Goal: Task Accomplishment & Management: Complete application form

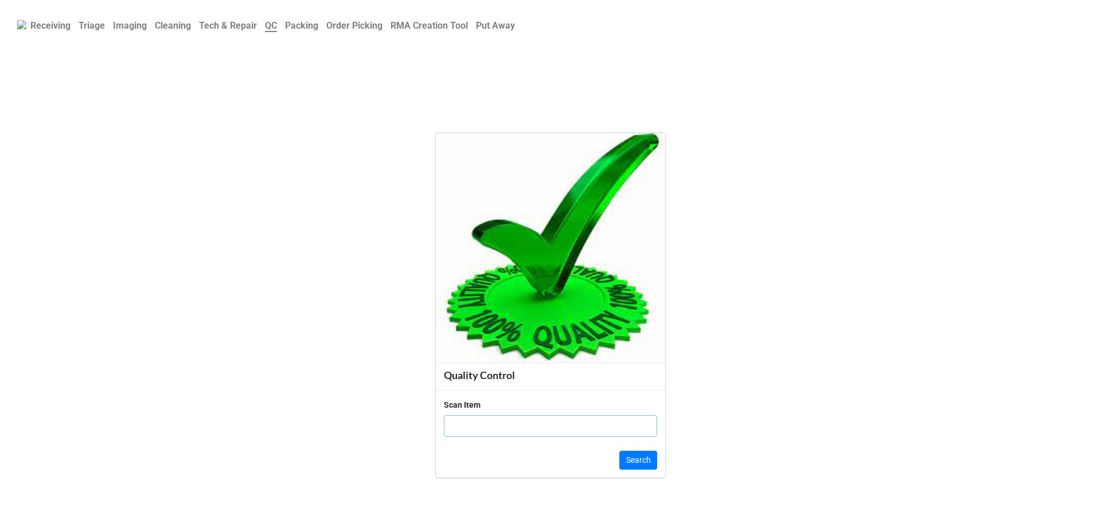
click at [370, 31] on b "Order Picking" at bounding box center [354, 25] width 56 height 11
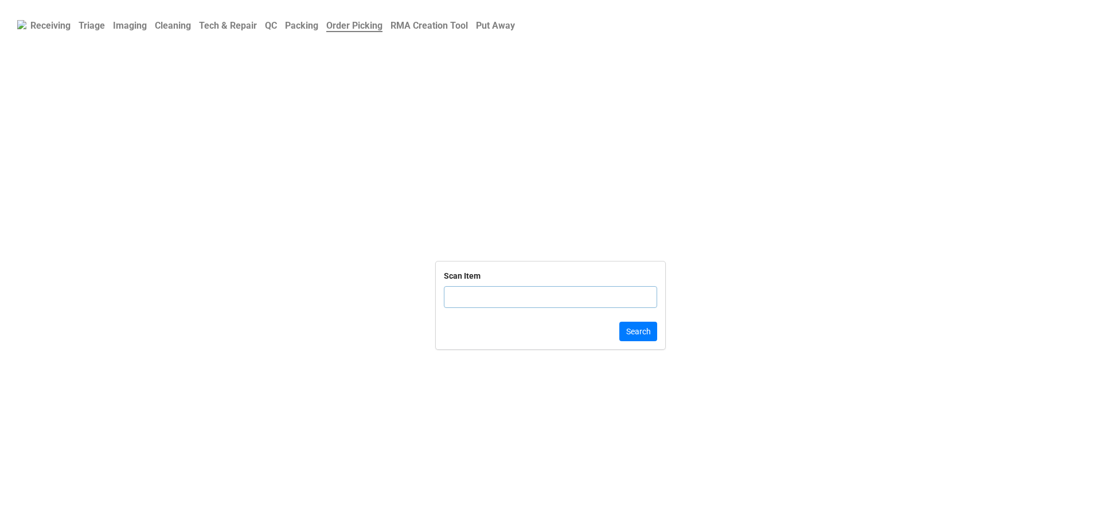
click at [494, 299] on input "text" at bounding box center [550, 297] width 213 height 22
click button "Search" at bounding box center [638, 331] width 38 height 19
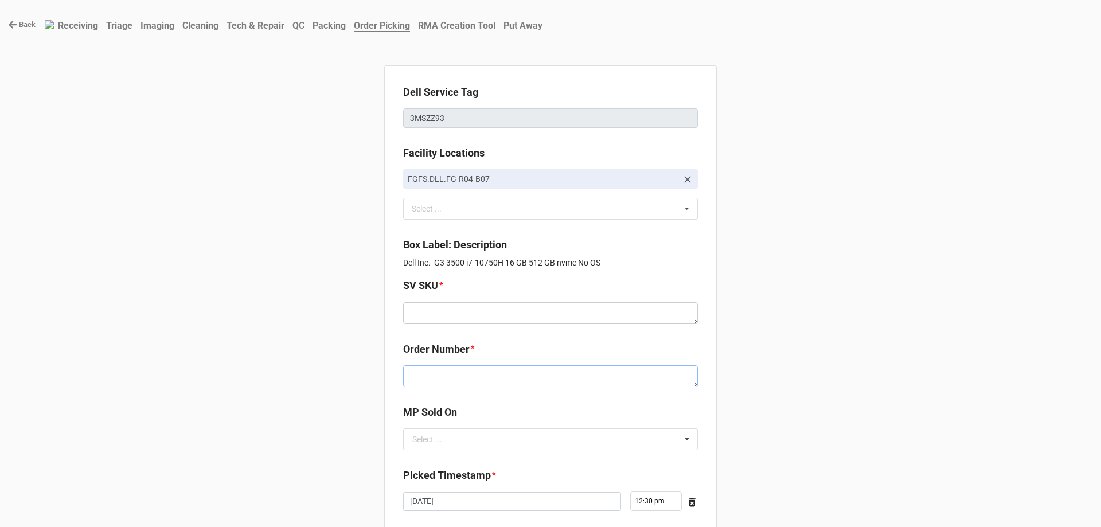
click at [476, 371] on textarea at bounding box center [550, 376] width 295 height 22
paste textarea "5032748"
type textarea "x"
type textarea "5032748"
click at [461, 308] on textarea at bounding box center [550, 313] width 295 height 22
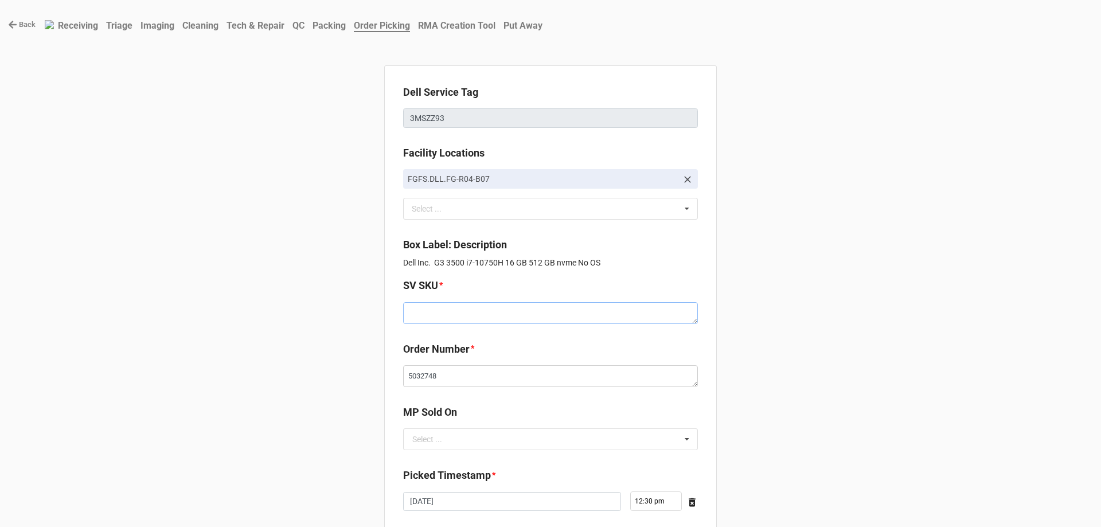
paste textarea "D.G3500.NOOS.10750H.512SXXXX16G.G166T.XP1.WH.T6xF"
type textarea "x"
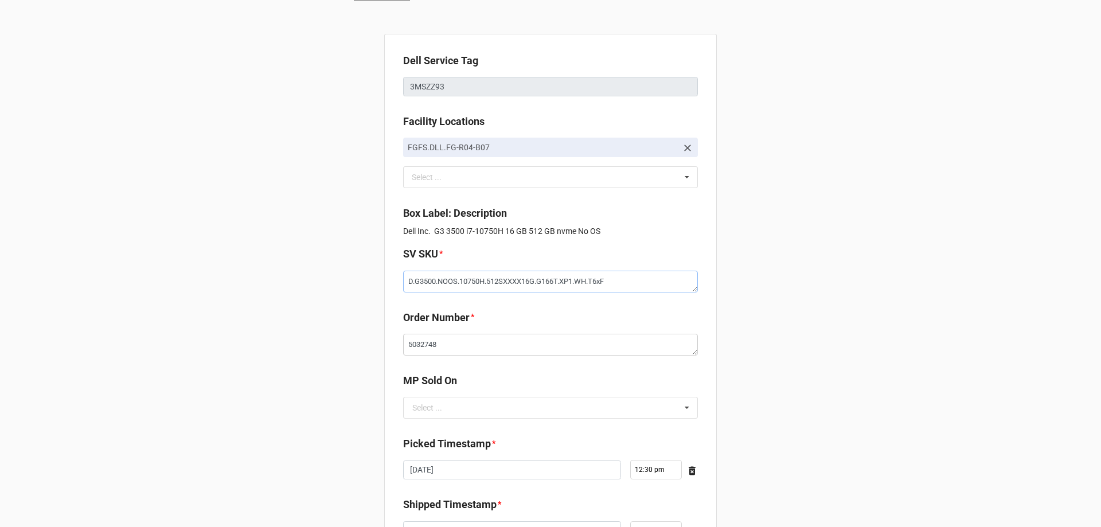
scroll to position [57, 0]
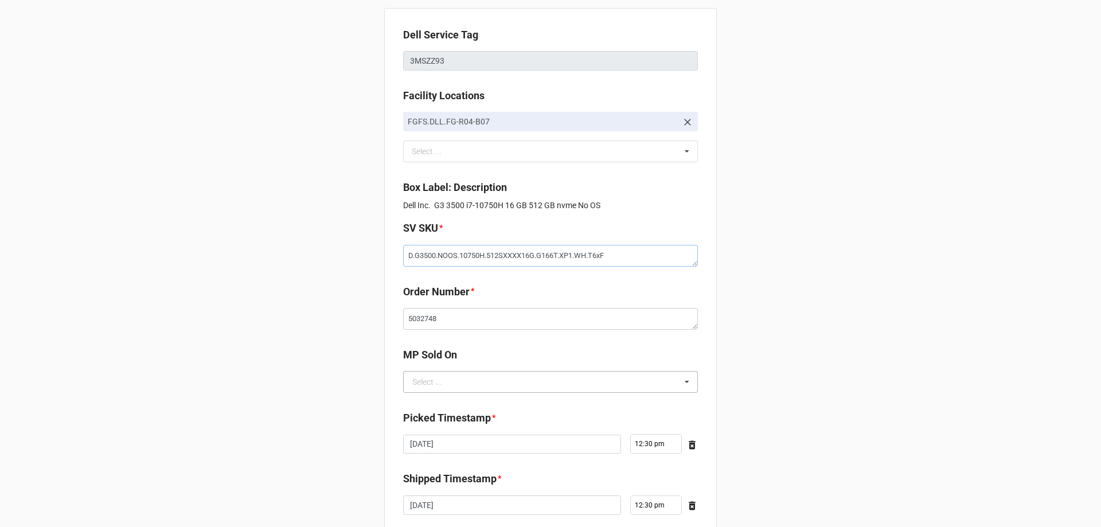
type textarea "D.G3500.NOOS.10750H.512SXXXX16G.G166T.XP1.WH.T6xF"
click at [482, 389] on input "text" at bounding box center [551, 381] width 294 height 21
click at [476, 398] on div "D2C" at bounding box center [551, 402] width 294 height 21
type textarea "x"
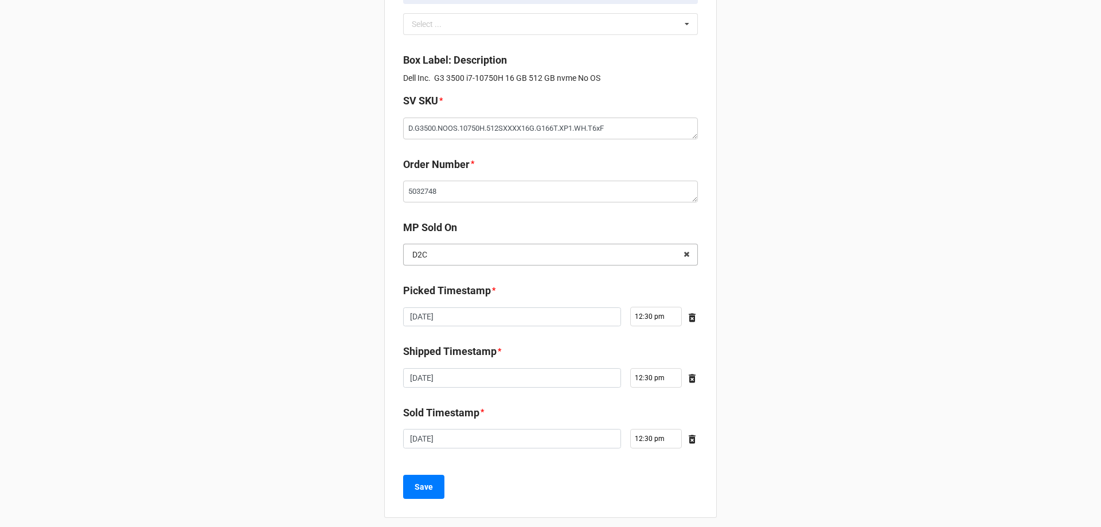
scroll to position [194, 0]
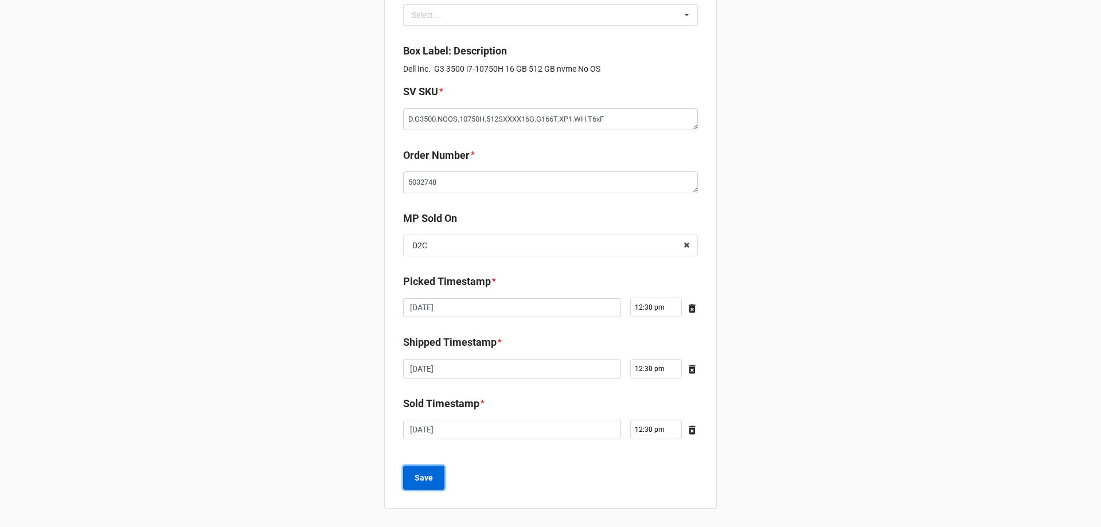
click at [417, 479] on b "Save" at bounding box center [423, 478] width 18 height 12
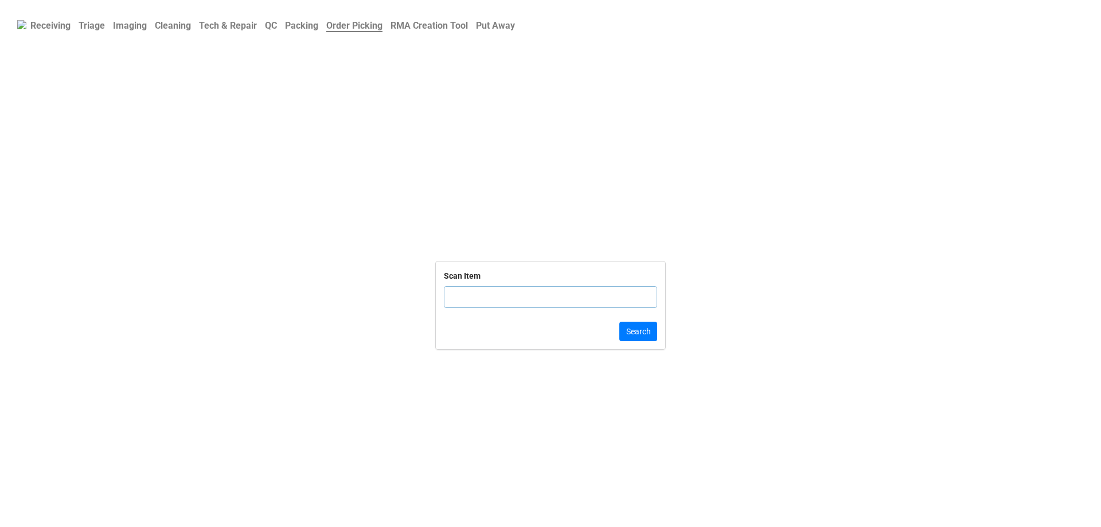
click at [468, 288] on input "text" at bounding box center [550, 297] width 213 height 22
click button "Search" at bounding box center [638, 331] width 38 height 19
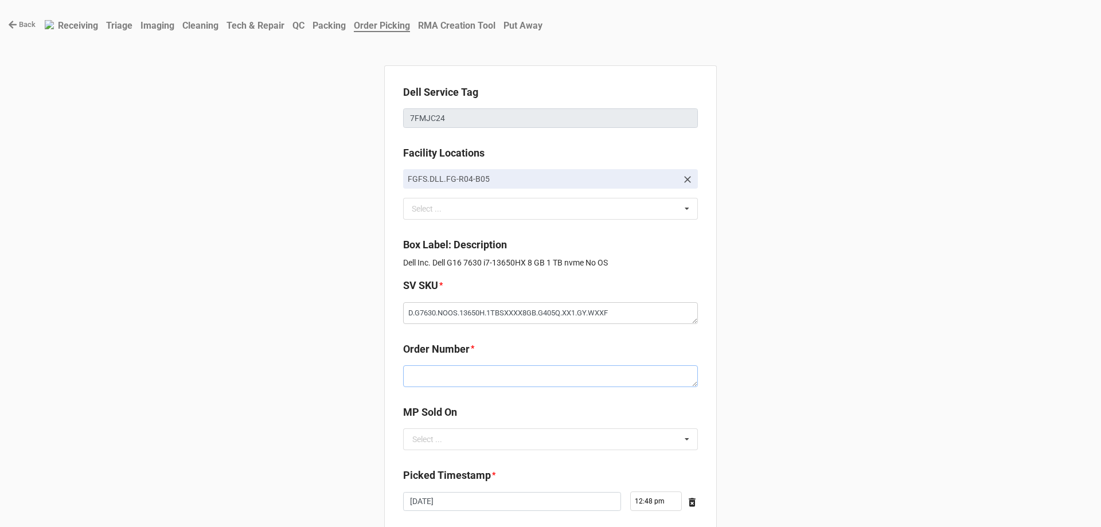
click at [460, 366] on textarea at bounding box center [550, 376] width 295 height 22
paste textarea "5032755"
type textarea "x"
type textarea "5032755"
click at [455, 438] on input "text" at bounding box center [551, 439] width 294 height 21
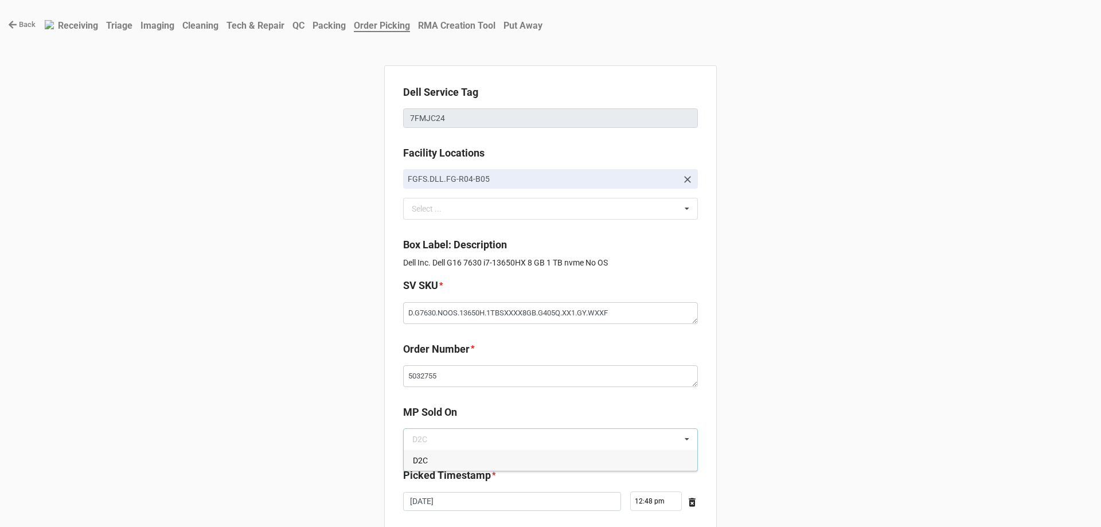
click at [454, 459] on div "D2C" at bounding box center [551, 459] width 294 height 21
type textarea "x"
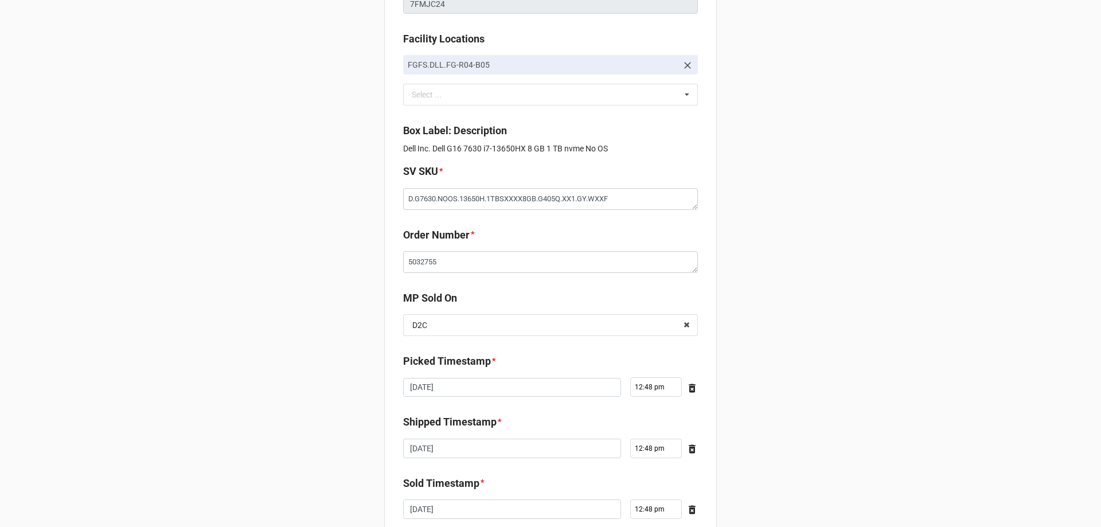
scroll to position [194, 0]
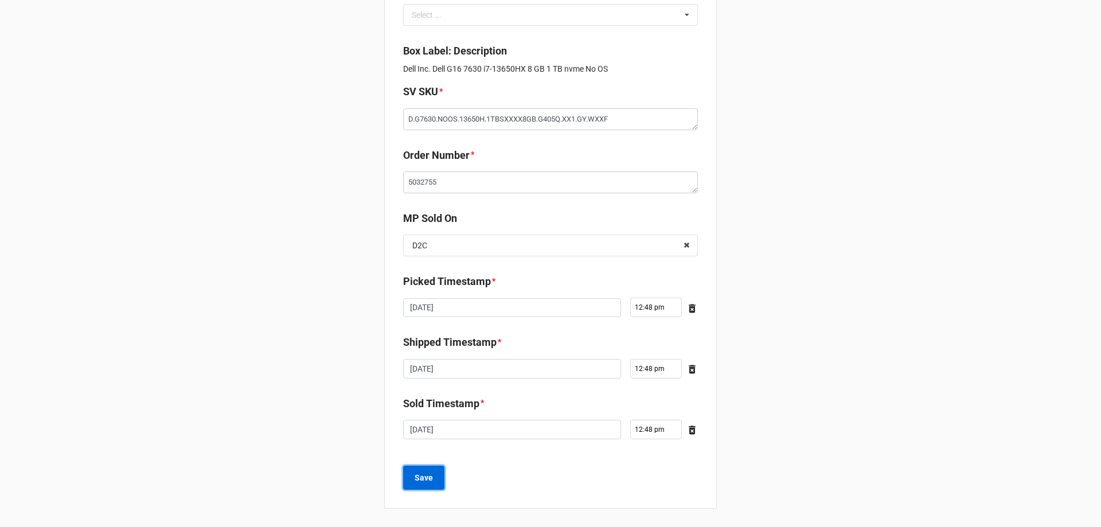
click at [431, 483] on button "Save" at bounding box center [423, 477] width 41 height 24
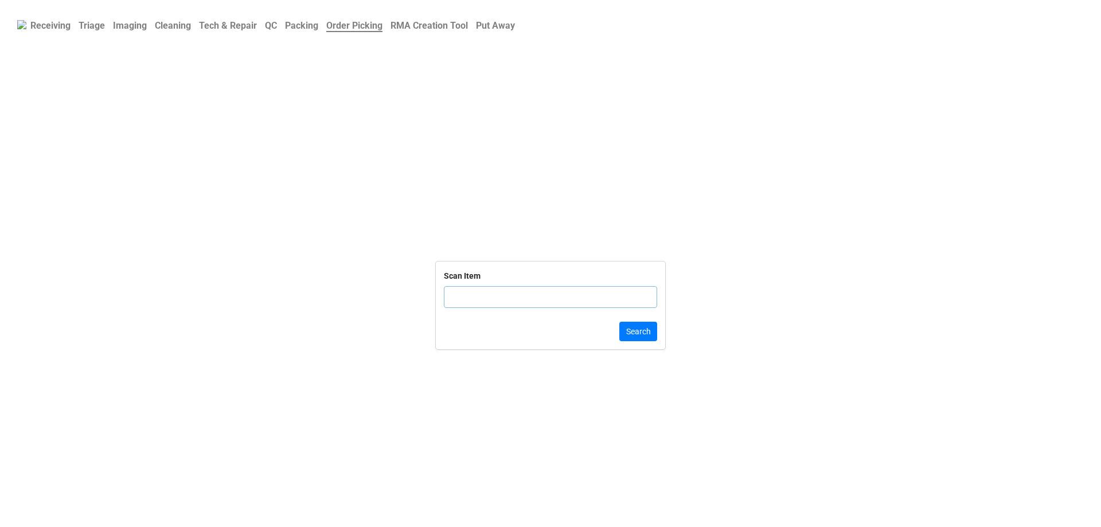
click at [461, 296] on input "text" at bounding box center [550, 297] width 213 height 22
click at [596, 303] on input "text" at bounding box center [550, 297] width 213 height 22
click button "Search" at bounding box center [638, 331] width 38 height 19
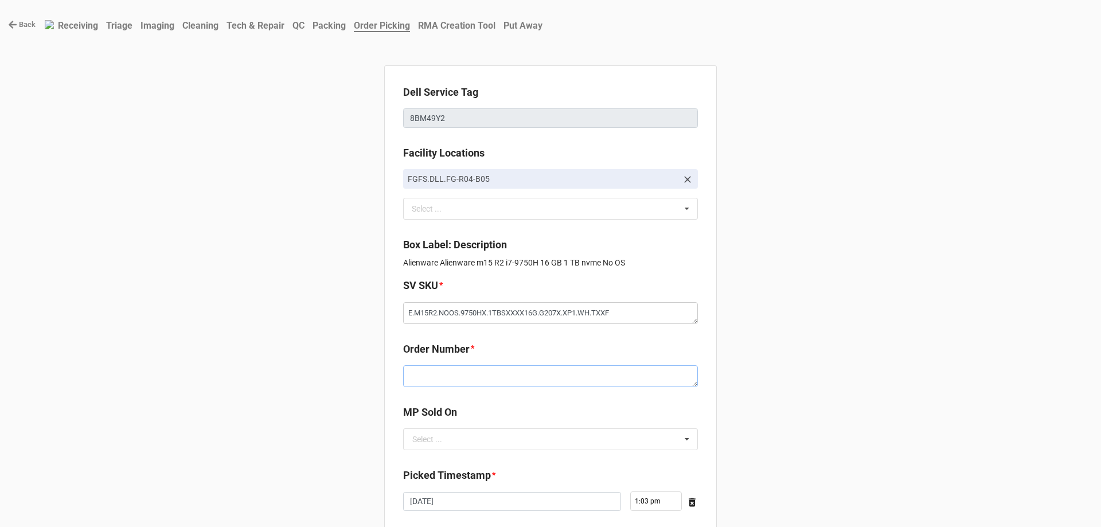
click at [490, 370] on textarea at bounding box center [550, 376] width 295 height 22
drag, startPoint x: 490, startPoint y: 370, endPoint x: 498, endPoint y: 372, distance: 7.8
paste textarea "5032757"
type textarea "x"
type textarea "5032757"
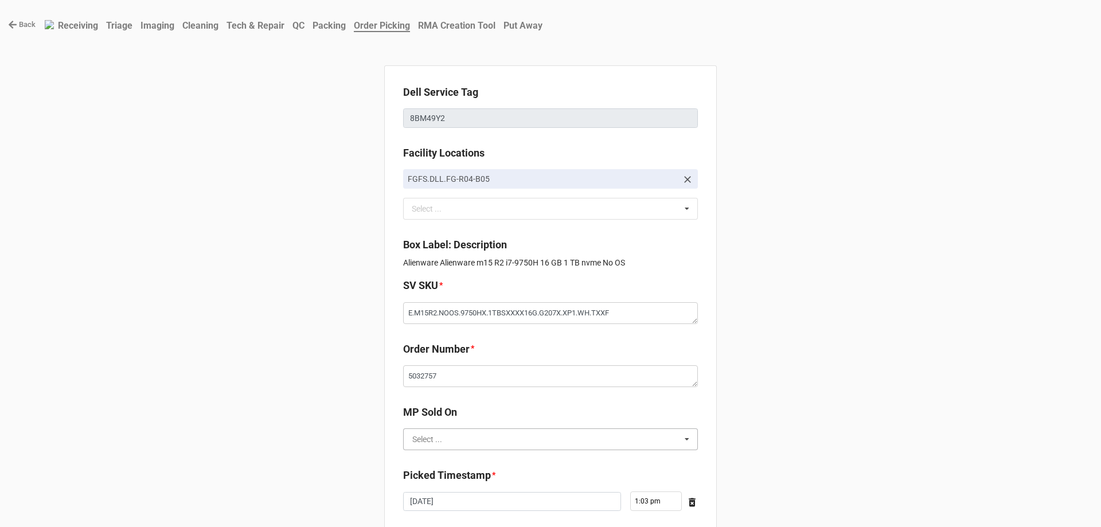
click at [465, 443] on input "text" at bounding box center [551, 439] width 294 height 21
click at [459, 457] on div "D2C" at bounding box center [551, 459] width 294 height 21
type textarea "x"
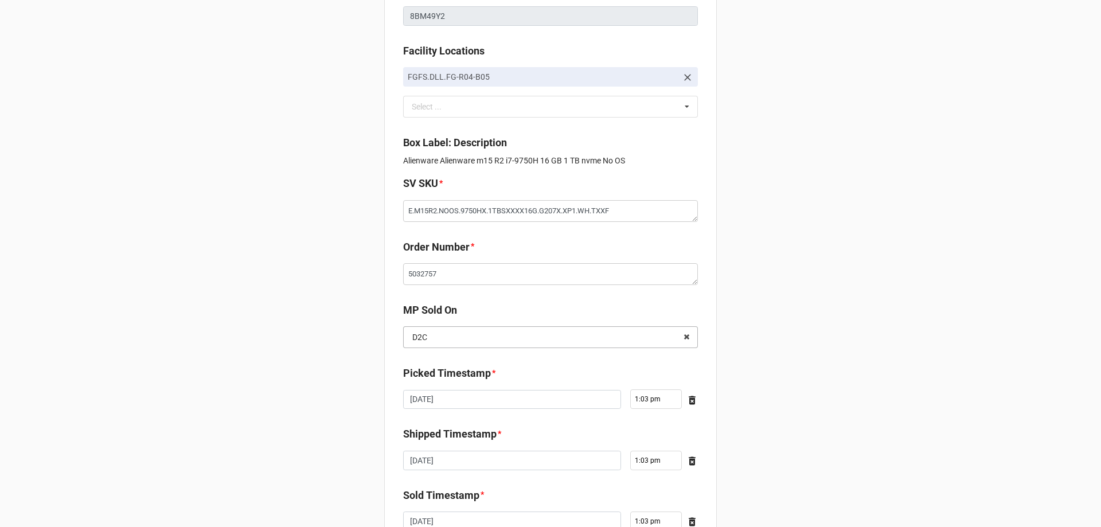
scroll to position [194, 0]
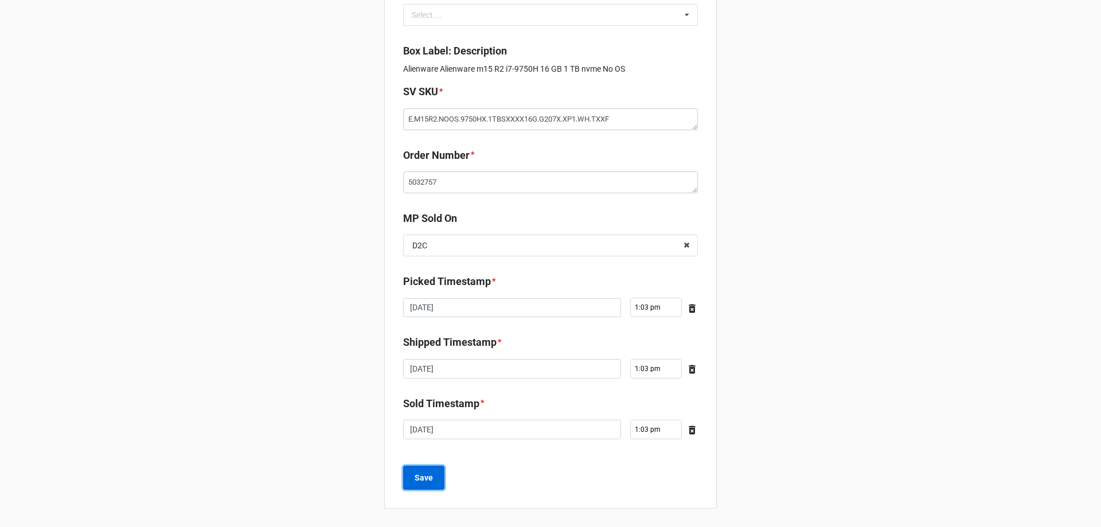
click at [440, 472] on button "Save" at bounding box center [423, 477] width 41 height 24
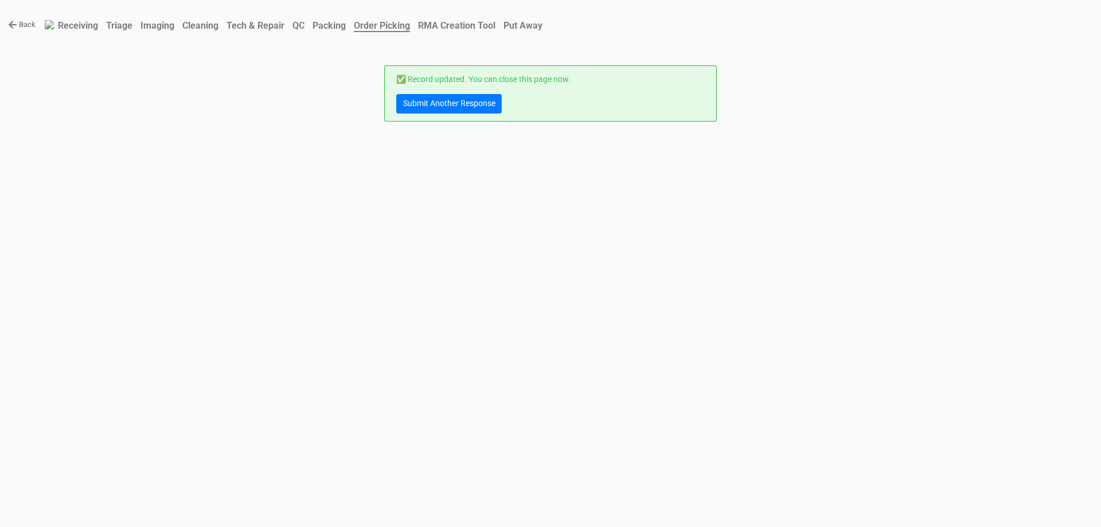
scroll to position [0, 0]
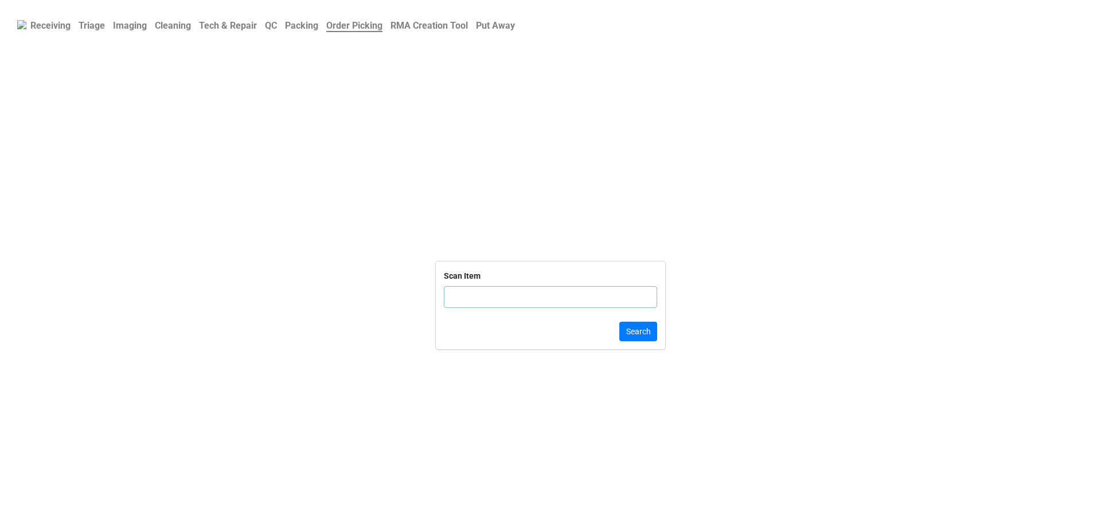
click at [470, 300] on input "text" at bounding box center [550, 297] width 213 height 22
type input "4HSBRQ"
click button "Search" at bounding box center [638, 331] width 38 height 19
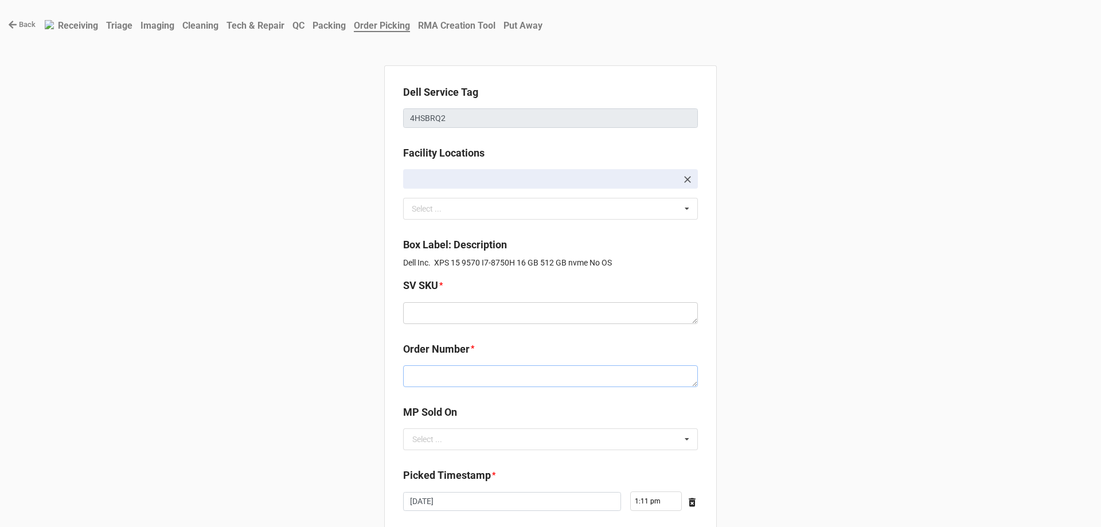
click at [479, 384] on textarea at bounding box center [550, 376] width 295 height 22
paste textarea "5032751"
type textarea "x"
type textarea "5032751"
click at [446, 314] on textarea at bounding box center [550, 313] width 295 height 22
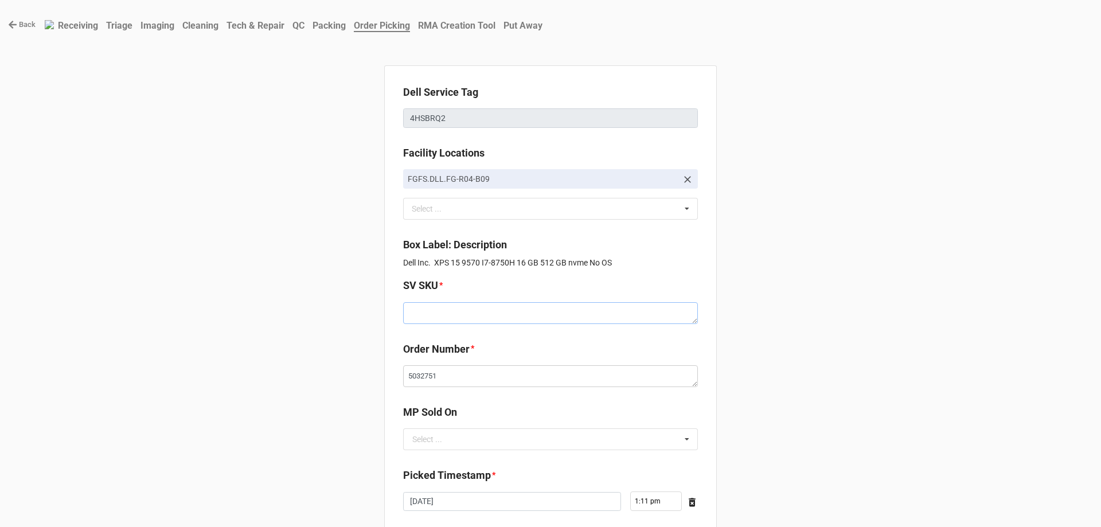
paste textarea "D.X9570.NOOS.8750Hx.512SXXXX16G.IU630.XP1.SV.TZxF"
type textarea "x"
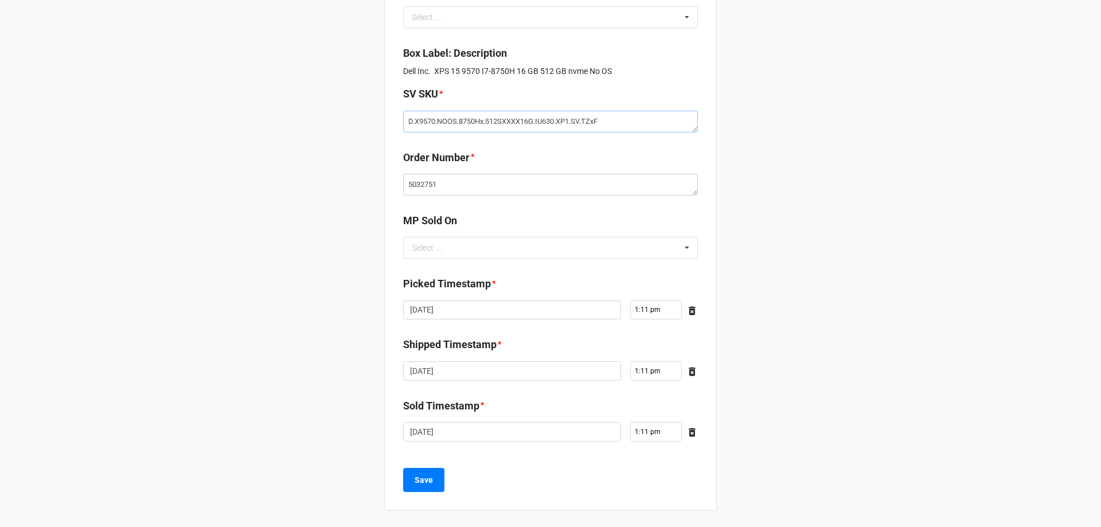
scroll to position [194, 0]
type textarea "D.X9570.NOOS.8750Hx.512SXXXX16G.IU630.XP1.SV.TZxF"
click at [471, 243] on input "text" at bounding box center [551, 245] width 294 height 21
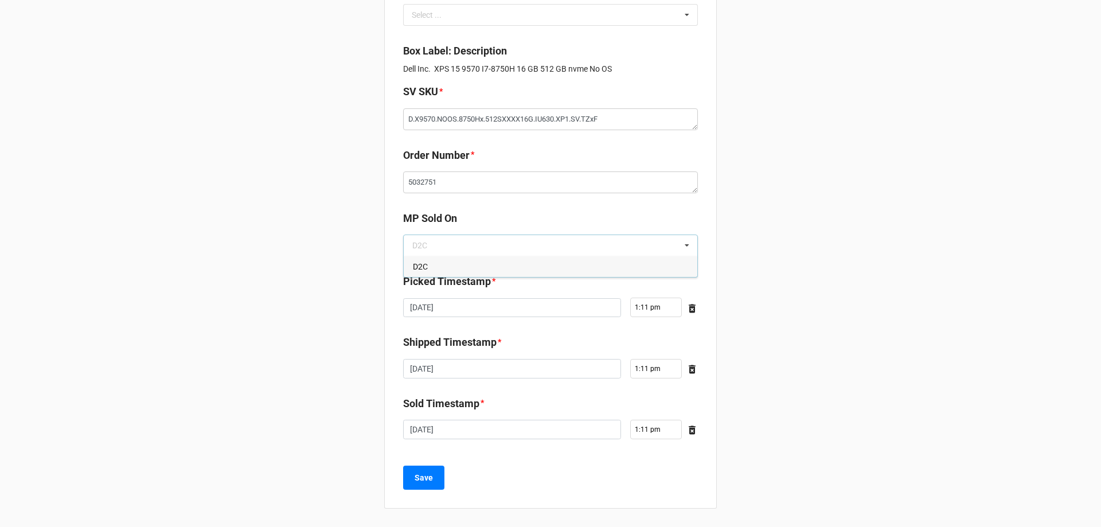
click at [465, 281] on label "Picked Timestamp" at bounding box center [447, 281] width 88 height 16
click at [456, 247] on input "text" at bounding box center [551, 245] width 294 height 21
click at [465, 263] on div "D2C" at bounding box center [551, 266] width 294 height 21
type textarea "x"
click at [432, 477] on button "Save" at bounding box center [423, 477] width 41 height 24
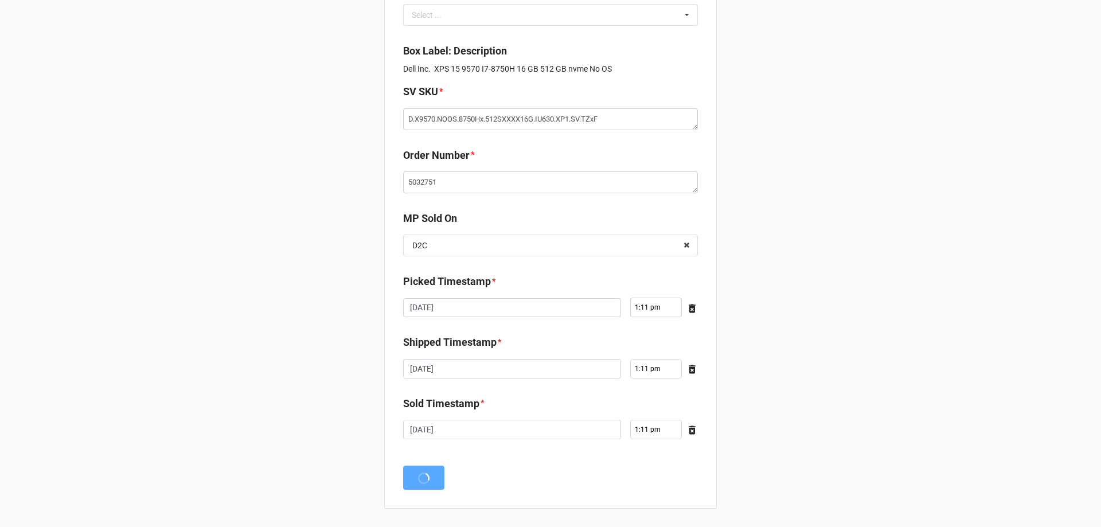
scroll to position [0, 0]
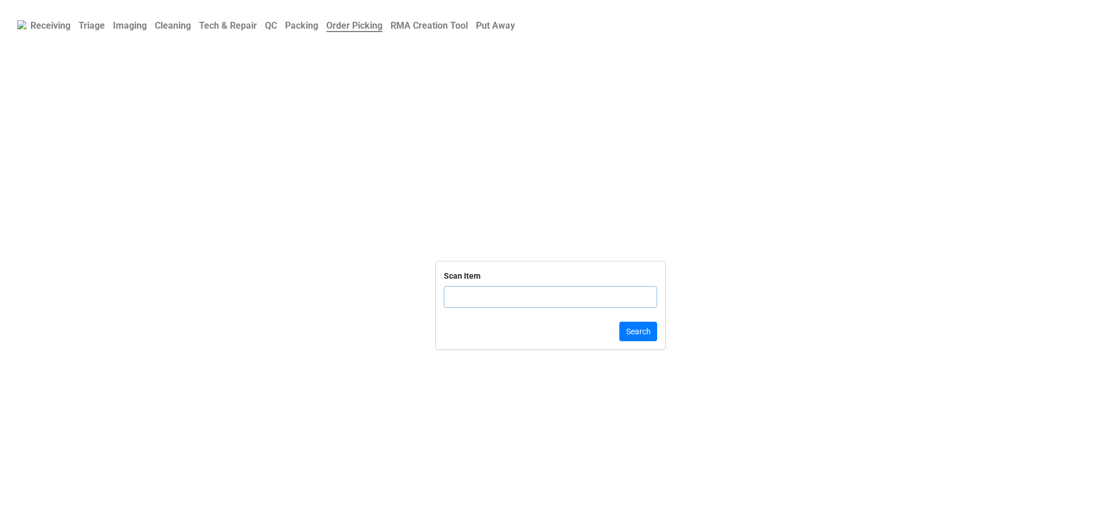
click at [474, 287] on input "text" at bounding box center [550, 297] width 213 height 22
click button "Search" at bounding box center [638, 331] width 38 height 19
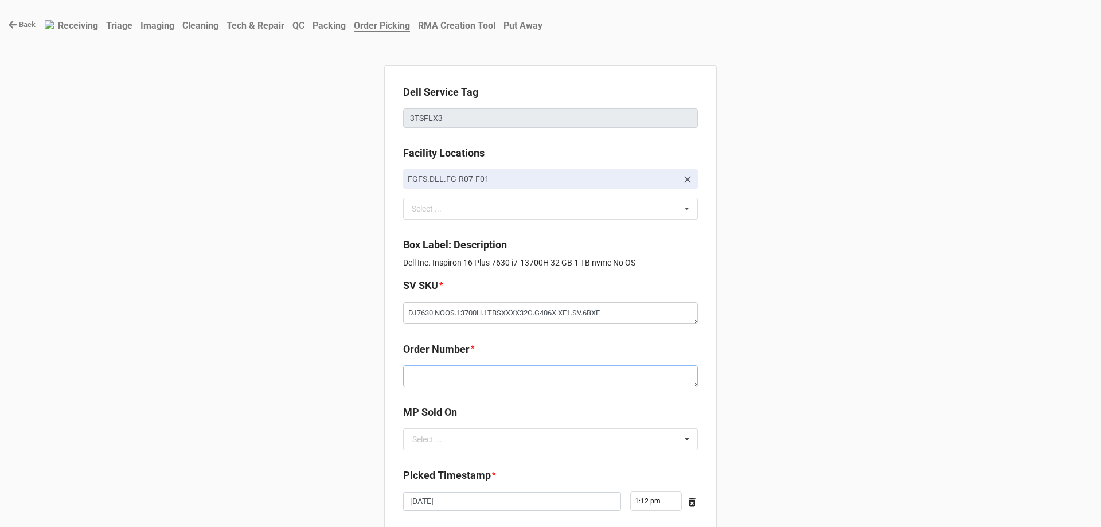
click at [448, 369] on textarea at bounding box center [550, 376] width 295 height 22
paste textarea "5032762"
type textarea "x"
type textarea "5032762"
click at [448, 438] on input "text" at bounding box center [551, 439] width 294 height 21
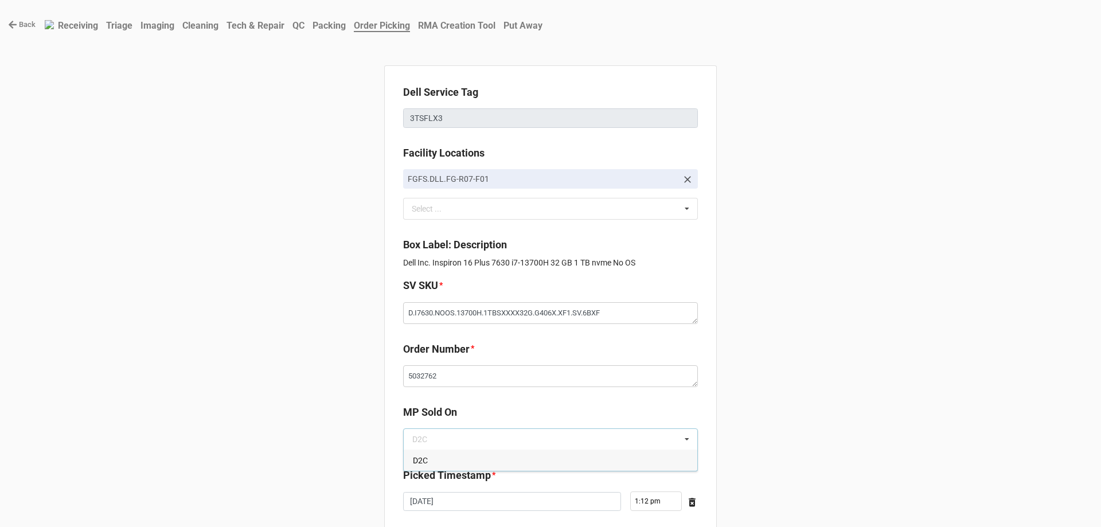
click at [433, 461] on div "D2C" at bounding box center [551, 459] width 294 height 21
type textarea "x"
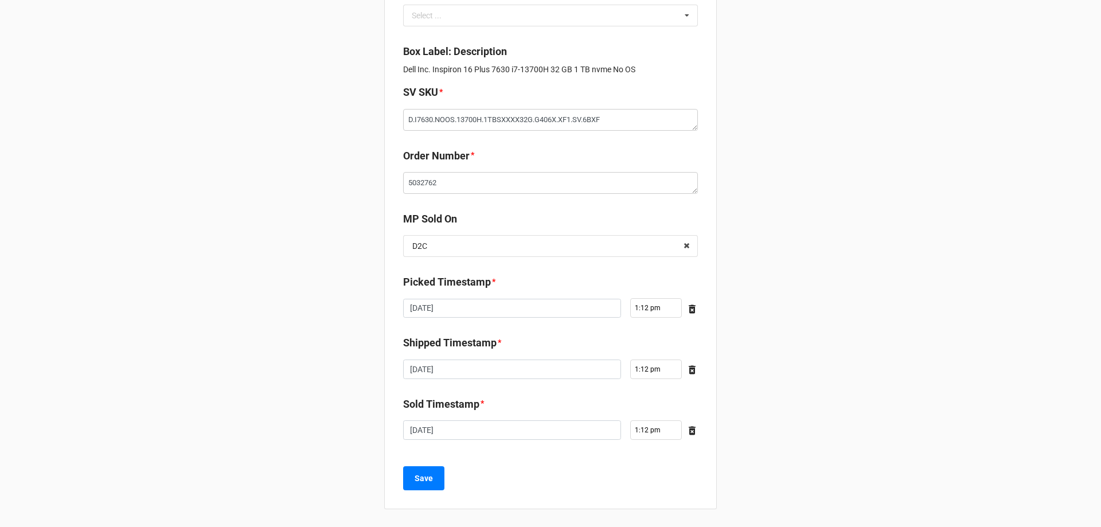
scroll to position [194, 0]
click at [433, 470] on button "Save" at bounding box center [423, 477] width 41 height 24
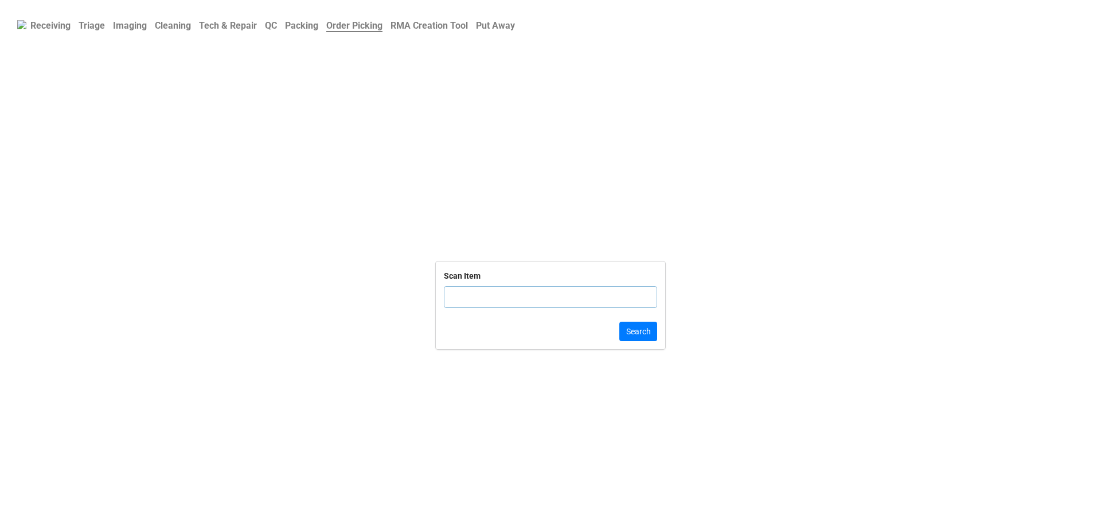
click at [514, 305] on input "text" at bounding box center [550, 297] width 213 height 22
type input "5CG81239"
click button "Search" at bounding box center [638, 331] width 38 height 19
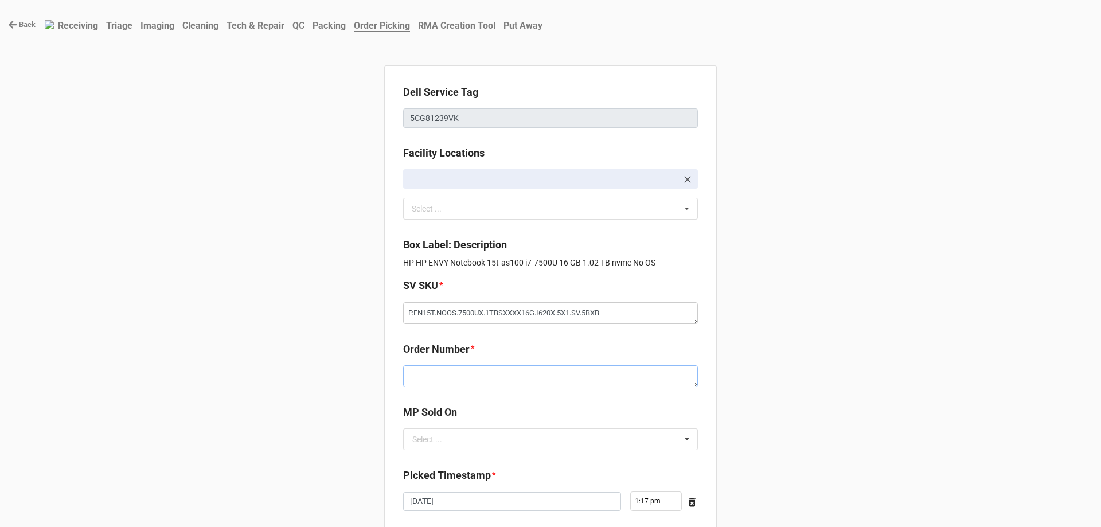
click at [510, 366] on textarea at bounding box center [550, 376] width 295 height 22
paste textarea "5032763"
type textarea "x"
type textarea "5032763"
click at [439, 448] on input "text" at bounding box center [551, 439] width 294 height 21
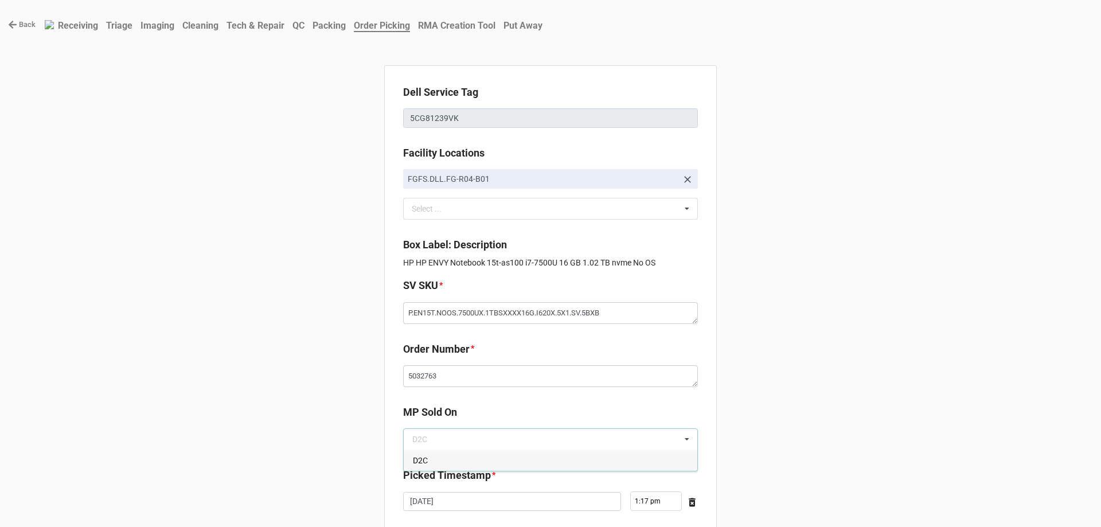
click at [459, 461] on div "D2C" at bounding box center [551, 459] width 294 height 21
type textarea "x"
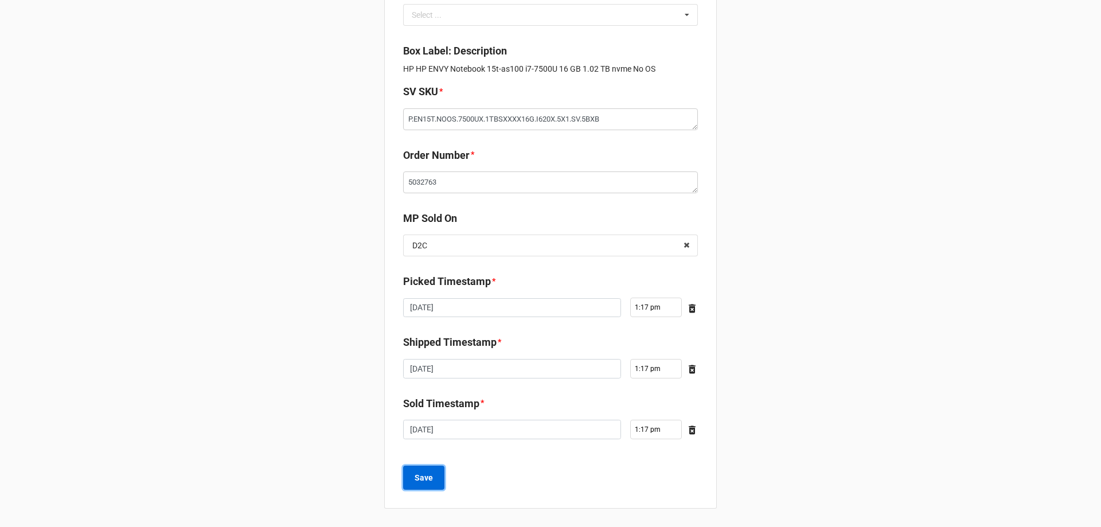
click at [425, 485] on button "Save" at bounding box center [423, 477] width 41 height 24
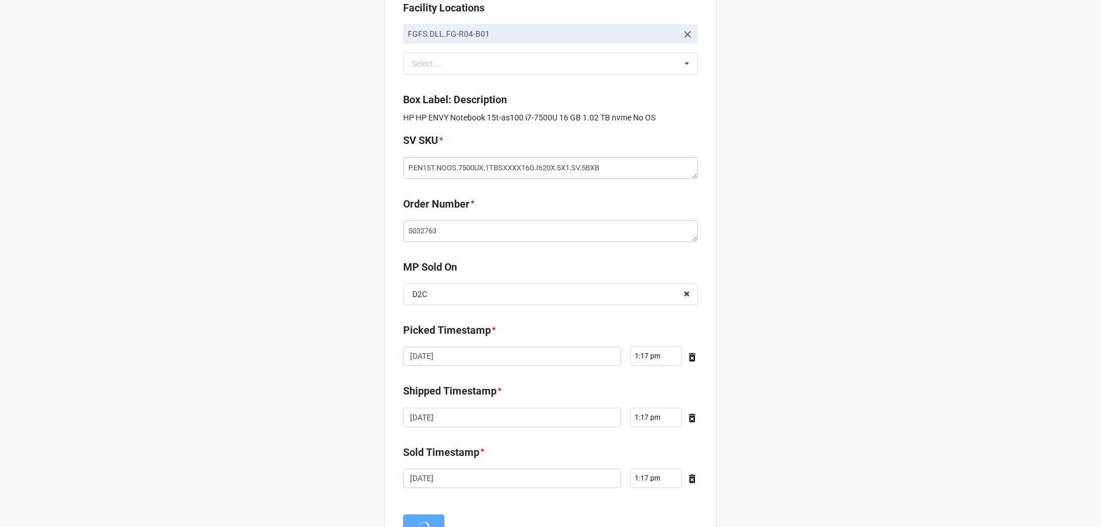
scroll to position [0, 0]
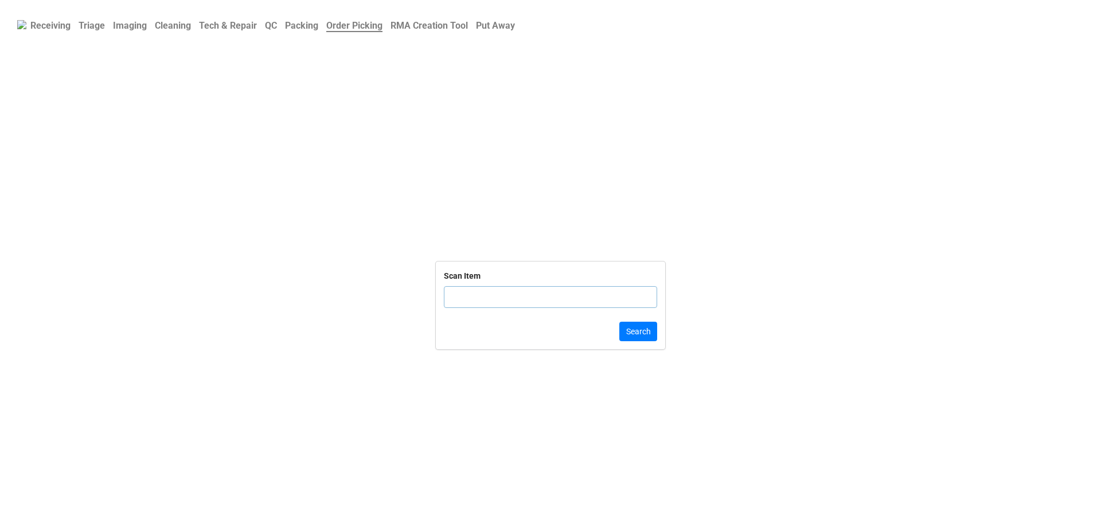
click at [533, 290] on input "text" at bounding box center [550, 297] width 213 height 22
click button "Search" at bounding box center [638, 331] width 38 height 19
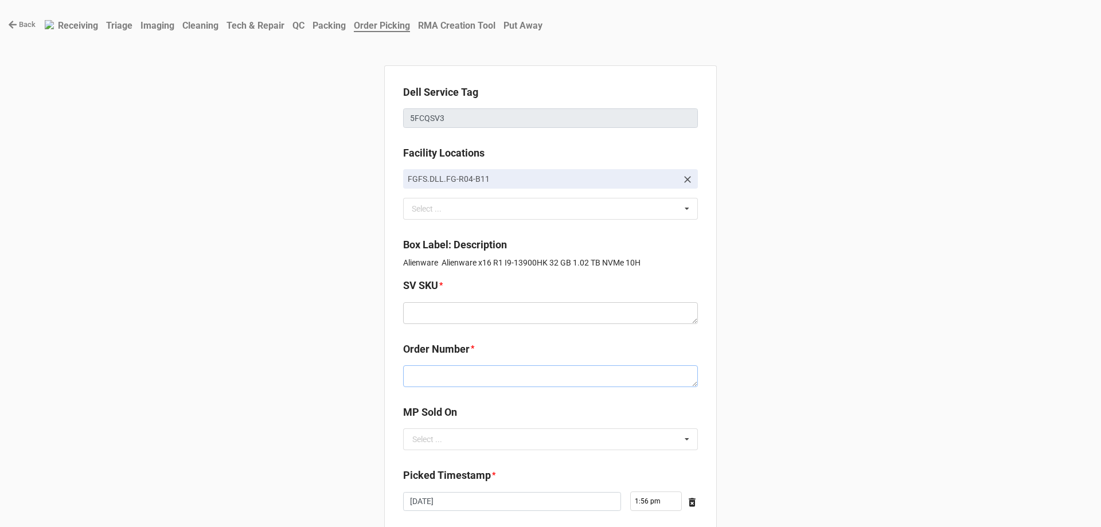
click at [441, 381] on textarea at bounding box center [550, 376] width 295 height 22
paste textarea "5032752"
type textarea "x"
type textarea "5032752"
drag, startPoint x: 510, startPoint y: 439, endPoint x: 496, endPoint y: 470, distance: 34.4
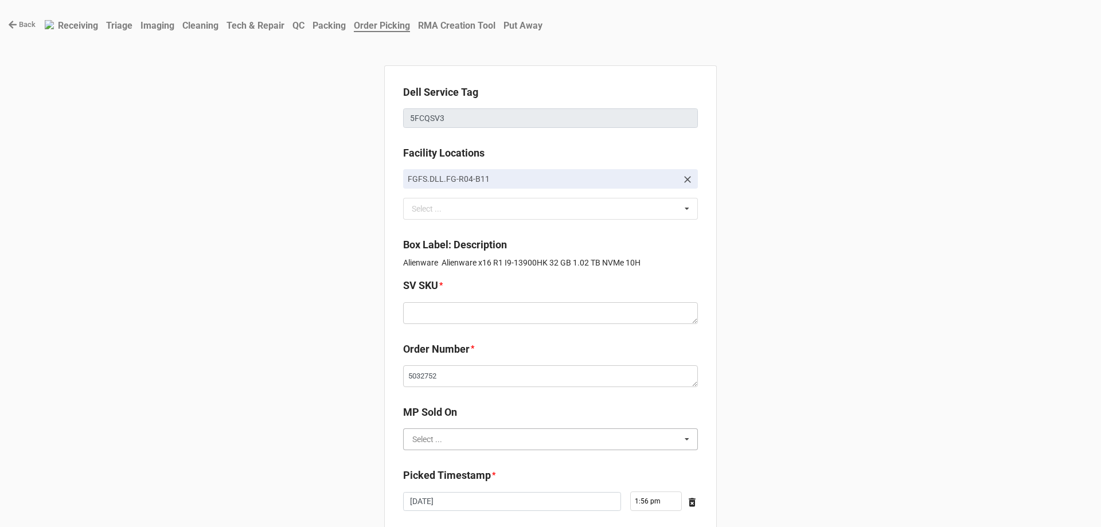
click at [510, 439] on input "text" at bounding box center [551, 439] width 294 height 21
click at [495, 466] on div "D2C" at bounding box center [551, 459] width 294 height 21
click at [482, 321] on textarea at bounding box center [550, 313] width 295 height 22
paste textarea "E.X16R1.W10H.1390HX.1TBSXXXX32G.G408Q.XF1.SV.BxxW"
type textarea "x"
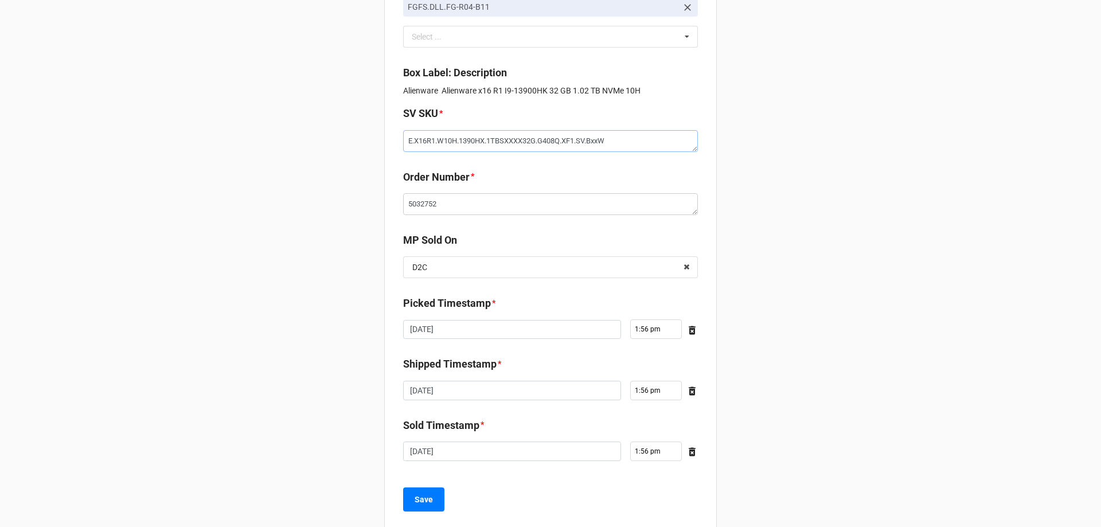
scroll to position [194, 0]
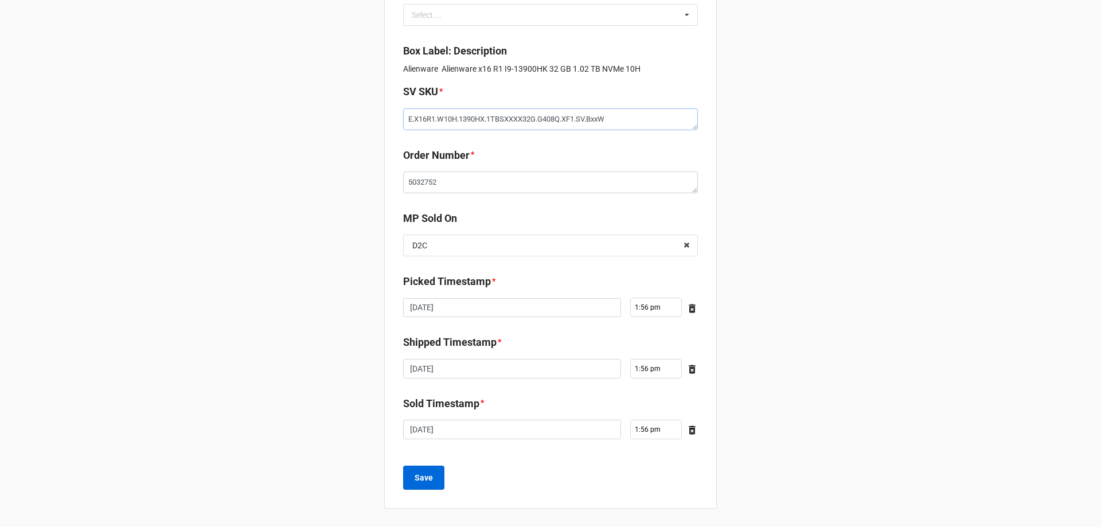
type textarea "E.X16R1.W10H.1390HX.1TBSXXXX32G.G408Q.XF1.SV.BxxW"
click at [424, 475] on b "Save" at bounding box center [423, 478] width 18 height 12
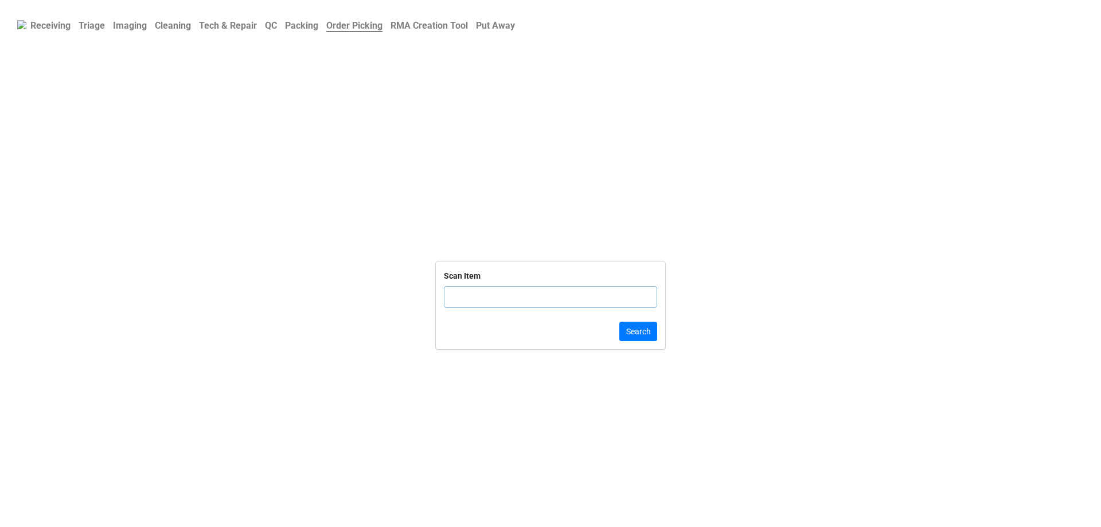
click at [468, 307] on input "text" at bounding box center [550, 297] width 213 height 22
click button "Search" at bounding box center [638, 331] width 38 height 19
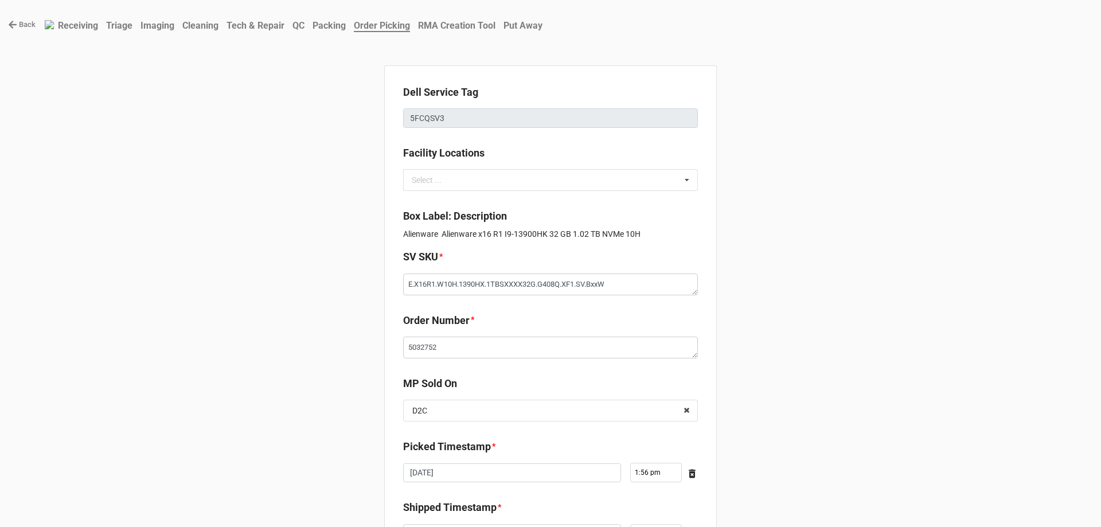
type textarea "x"
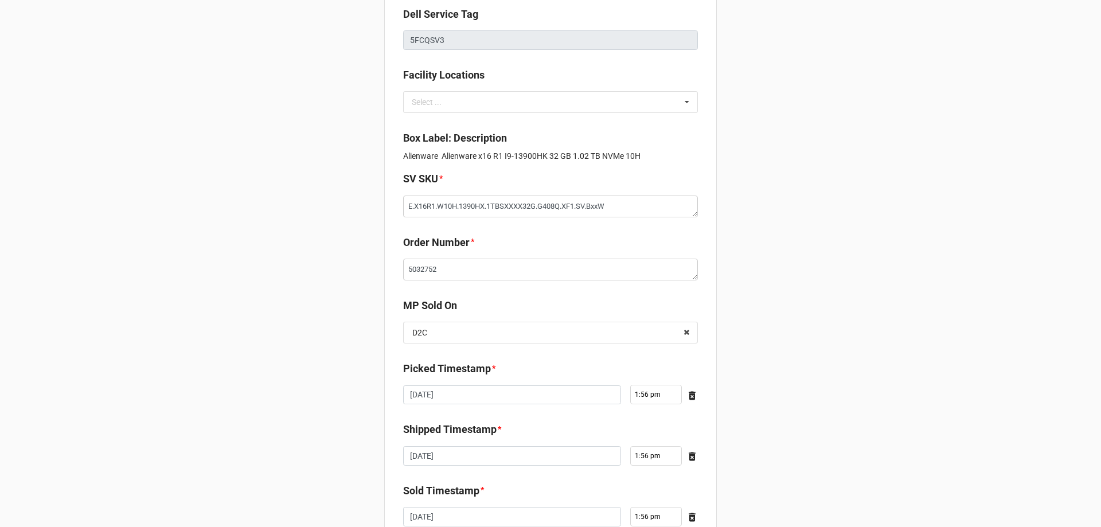
scroll to position [165, 0]
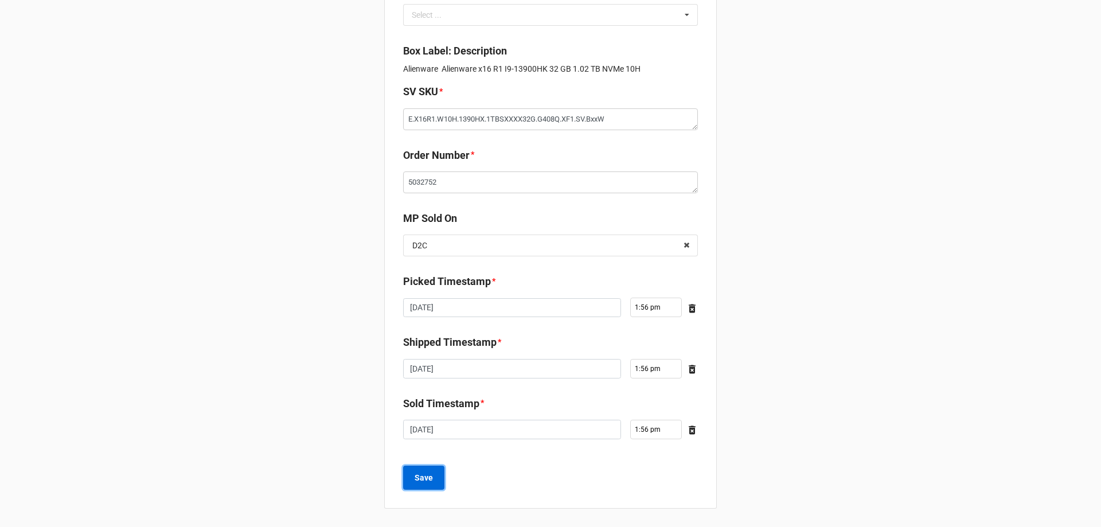
click at [423, 480] on b "Save" at bounding box center [423, 478] width 18 height 12
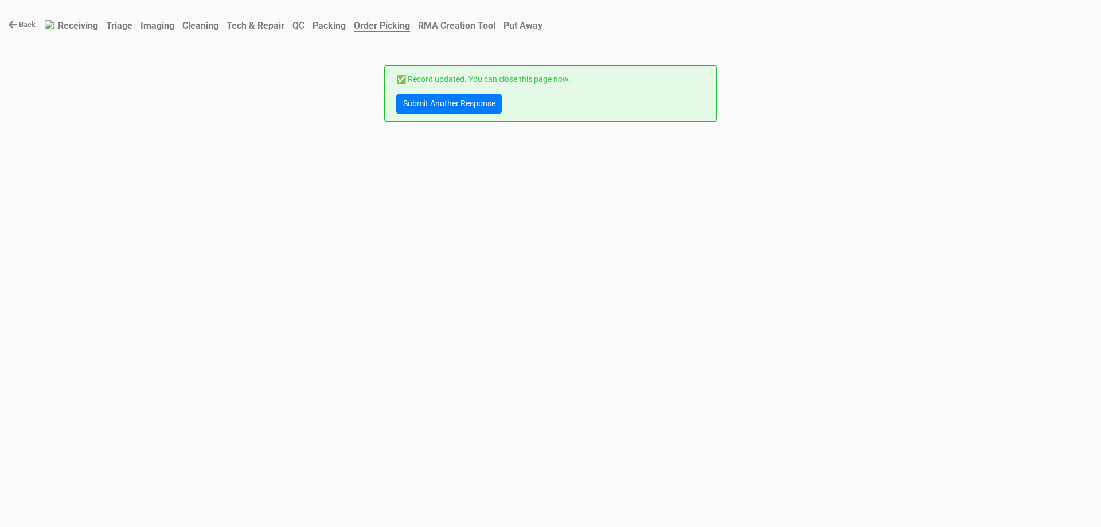
scroll to position [0, 0]
